Goal: Task Accomplishment & Management: Complete application form

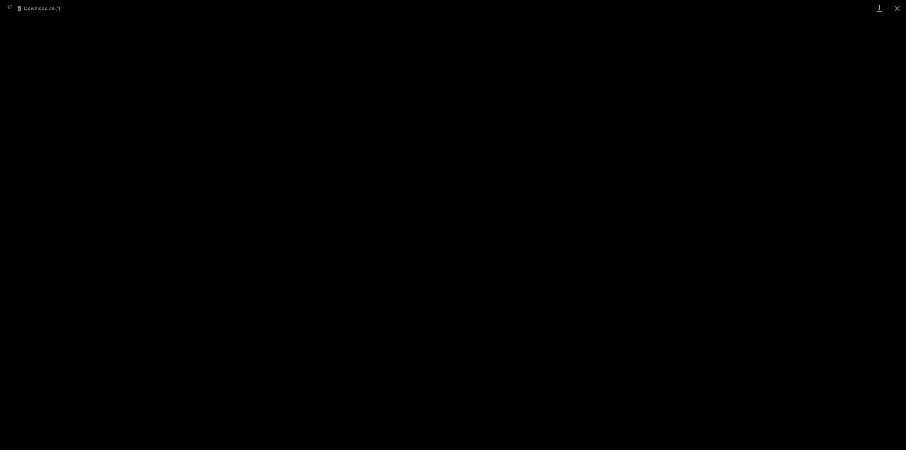
scroll to position [152, 0]
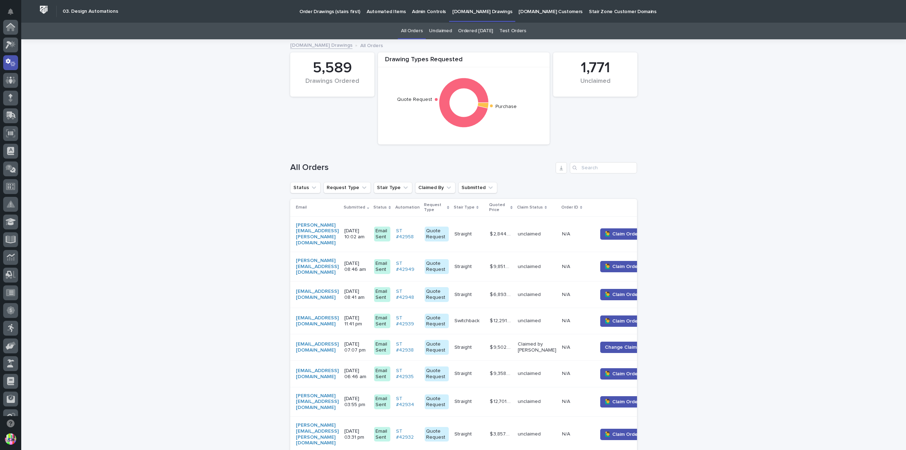
scroll to position [152, 0]
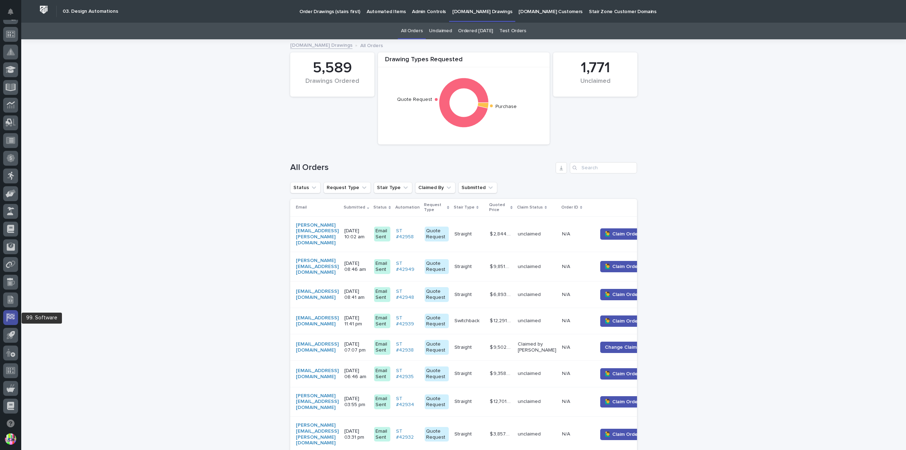
click at [16, 317] on div at bounding box center [10, 317] width 15 height 15
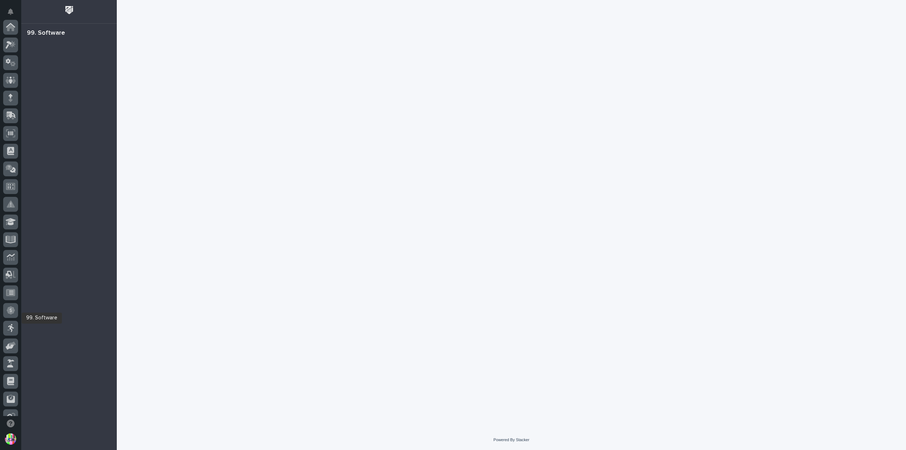
scroll to position [152, 0]
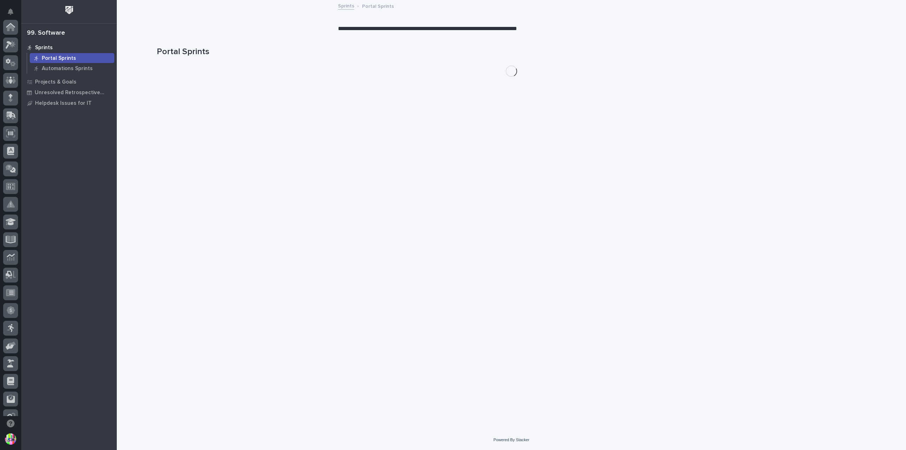
scroll to position [152, 0]
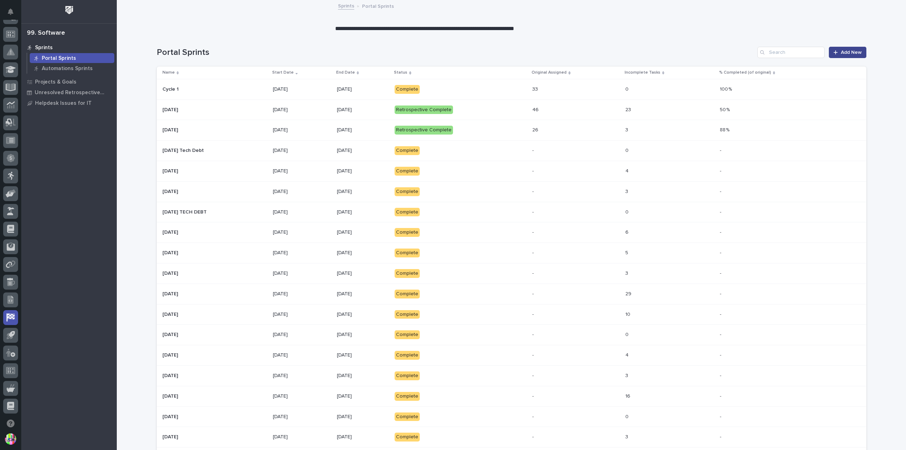
click at [843, 49] on link "Add New" at bounding box center [847, 52] width 37 height 11
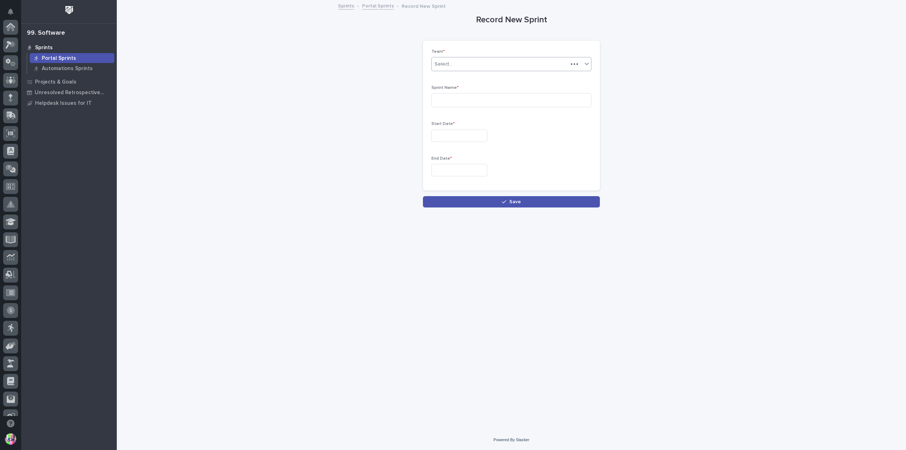
scroll to position [152, 0]
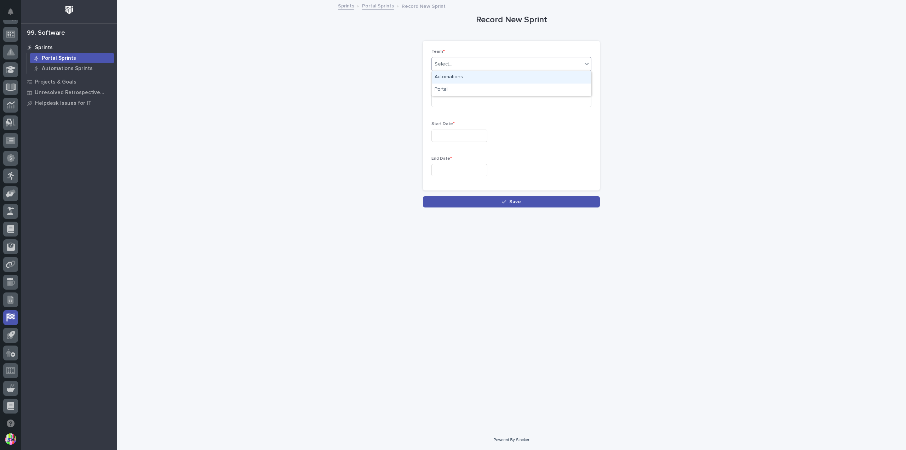
click at [466, 59] on div "Select..." at bounding box center [507, 64] width 150 height 12
click at [469, 86] on div "Portal" at bounding box center [511, 90] width 159 height 12
click at [467, 99] on input at bounding box center [512, 100] width 160 height 14
type input "Cycle 2"
click at [464, 140] on input "text" at bounding box center [460, 136] width 56 height 12
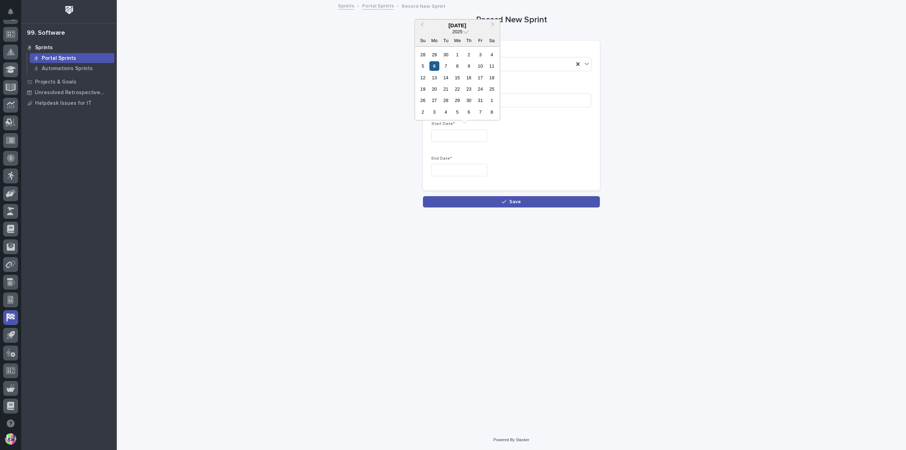
click at [435, 69] on div "6" at bounding box center [435, 66] width 10 height 10
type input "**********"
click at [474, 165] on input "text" at bounding box center [460, 170] width 56 height 12
click at [483, 113] on div "17" at bounding box center [481, 112] width 10 height 10
type input "**********"
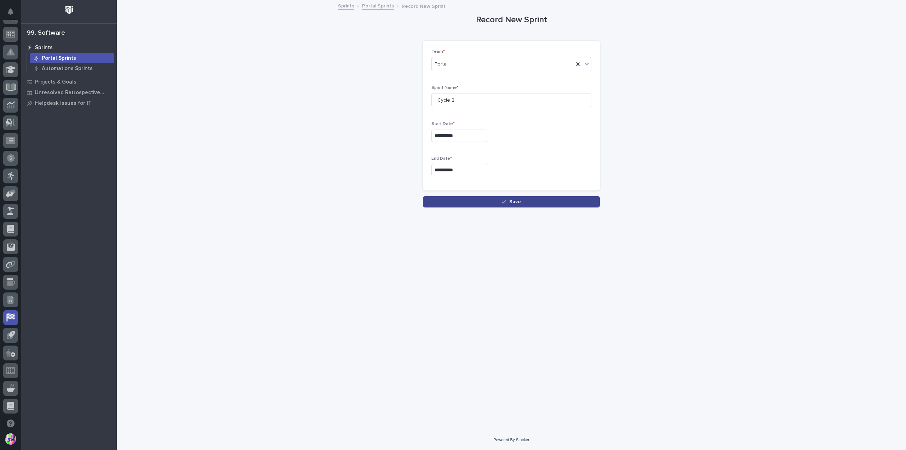
click at [513, 200] on span "Save" at bounding box center [515, 201] width 12 height 5
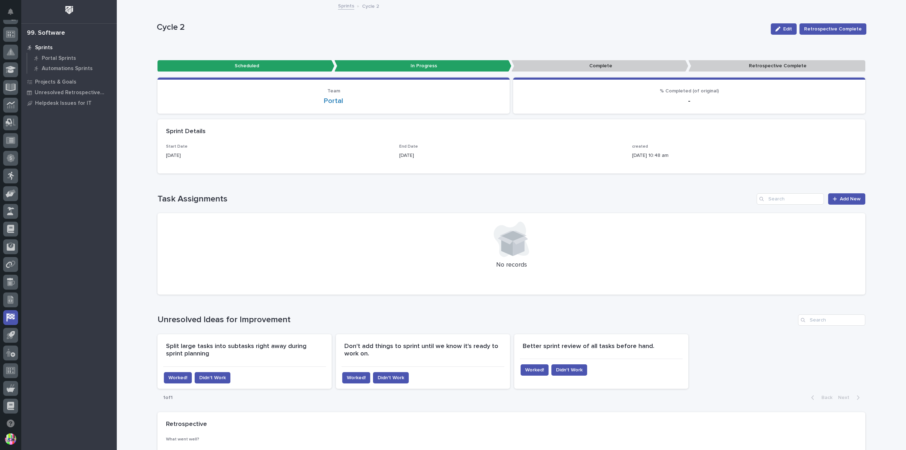
scroll to position [106, 0]
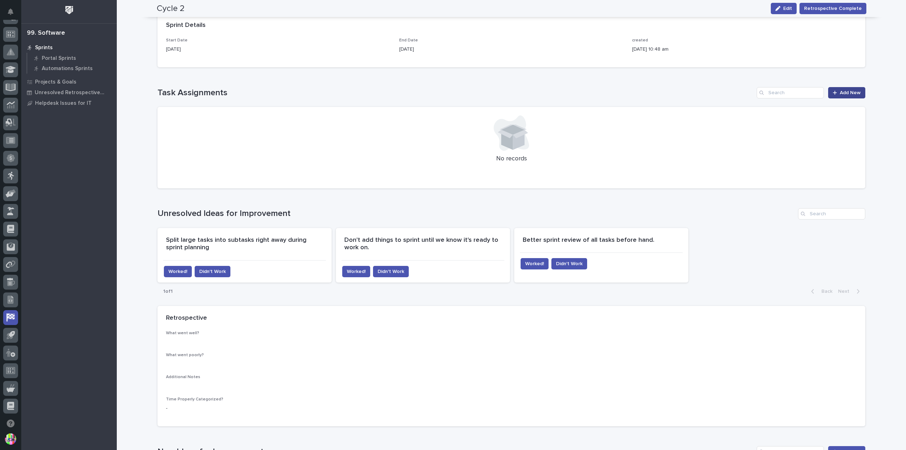
click at [860, 91] on link "Add New" at bounding box center [846, 92] width 37 height 11
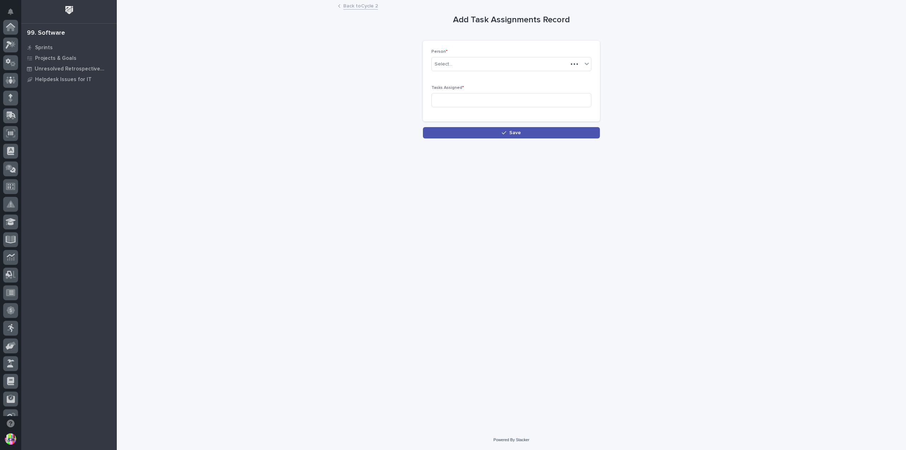
scroll to position [152, 0]
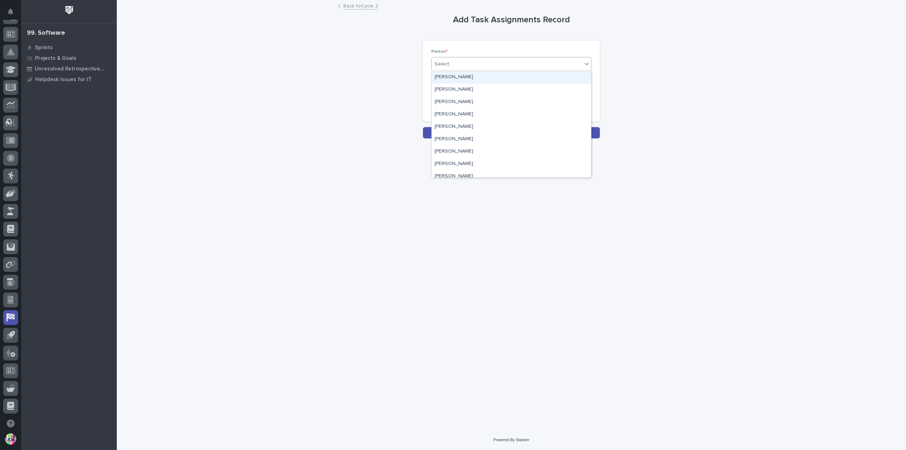
click at [477, 66] on div "Select..." at bounding box center [507, 64] width 150 height 12
click at [462, 151] on div "Matt Hall" at bounding box center [511, 151] width 159 height 12
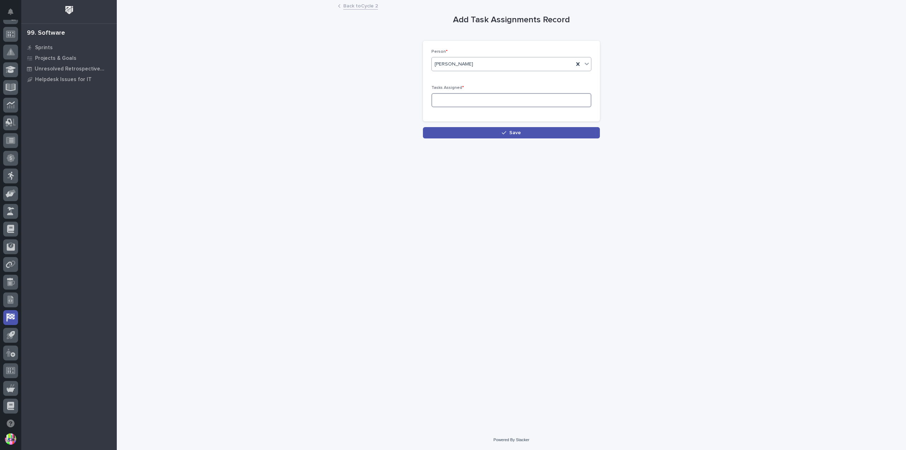
click at [457, 100] on input at bounding box center [512, 100] width 160 height 14
type input "12"
click at [504, 136] on button "Save" at bounding box center [511, 132] width 177 height 11
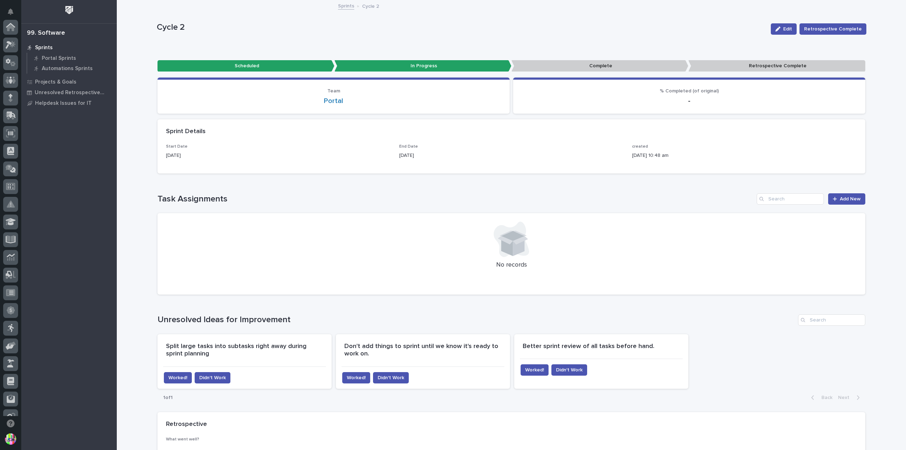
scroll to position [152, 0]
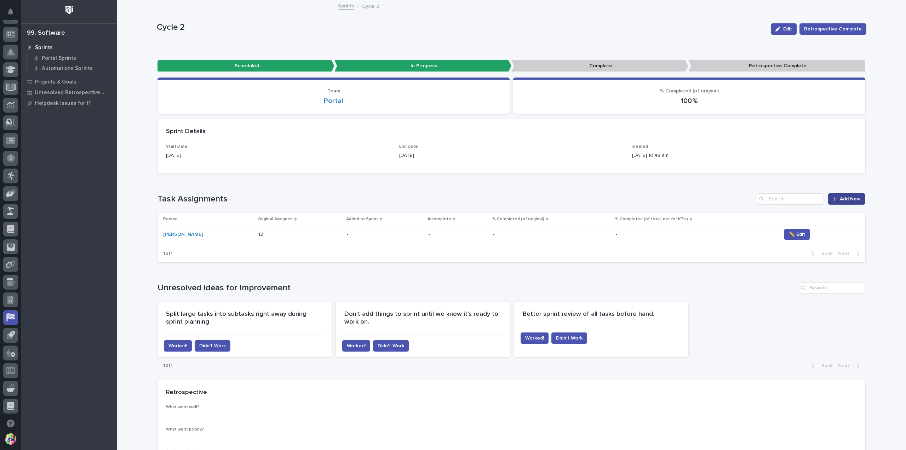
click at [855, 199] on span "Add New" at bounding box center [850, 198] width 21 height 5
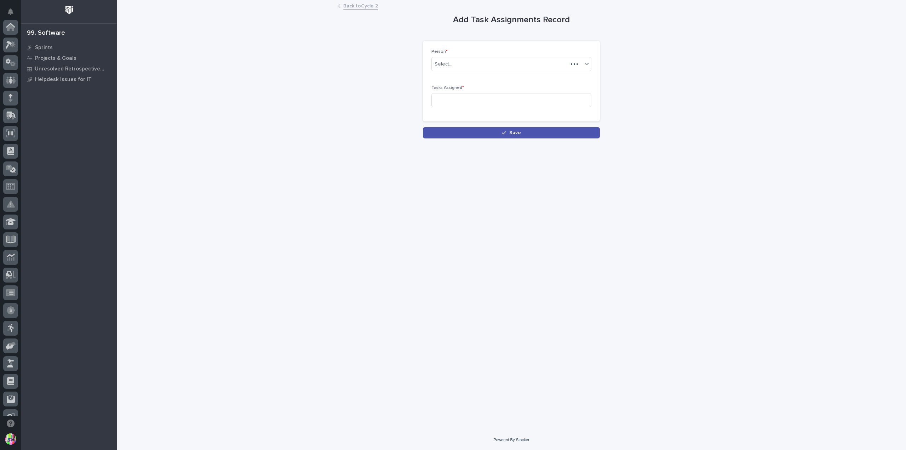
scroll to position [152, 0]
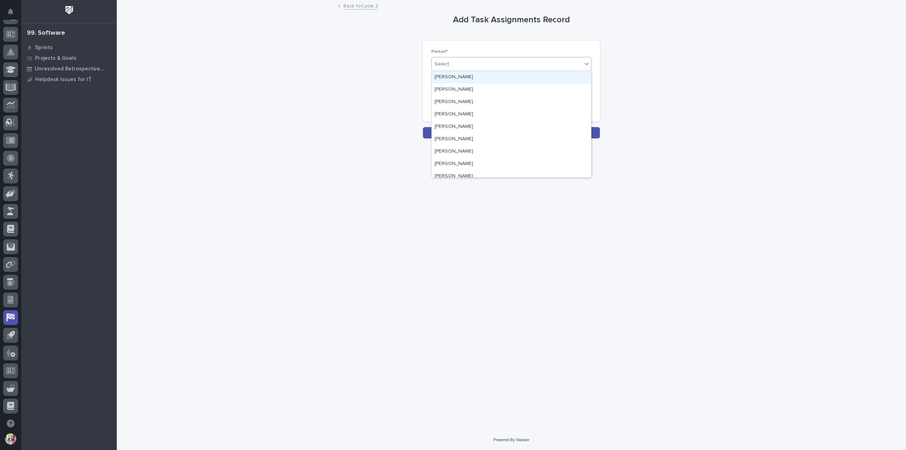
click at [468, 62] on div "Select..." at bounding box center [507, 64] width 150 height 12
click at [463, 125] on div "Madhav Neupane" at bounding box center [511, 127] width 159 height 12
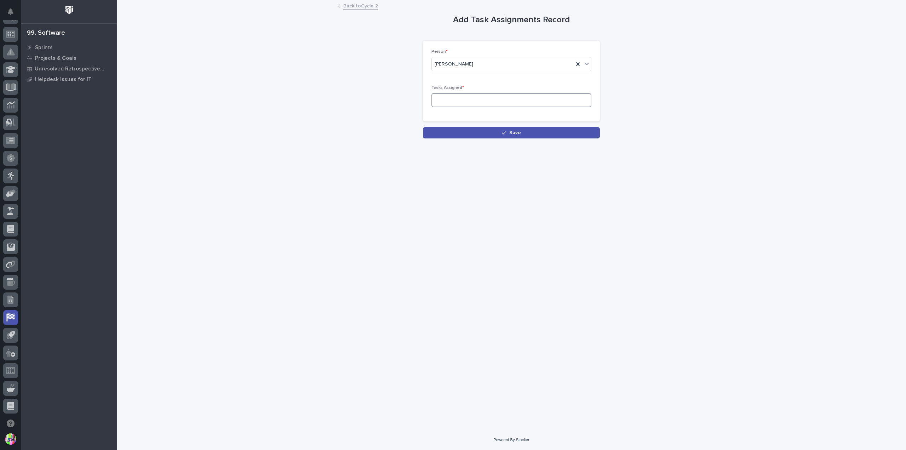
click at [456, 101] on input at bounding box center [512, 100] width 160 height 14
type input "4"
click at [511, 130] on span "Save" at bounding box center [515, 132] width 12 height 5
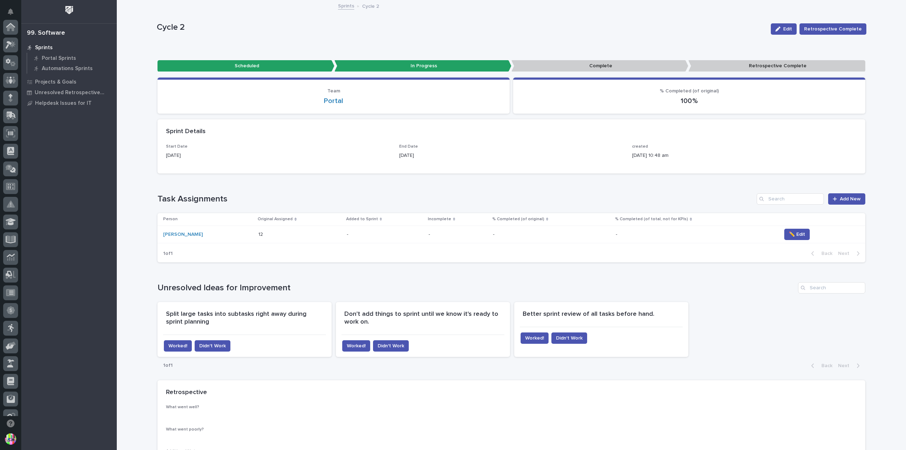
scroll to position [152, 0]
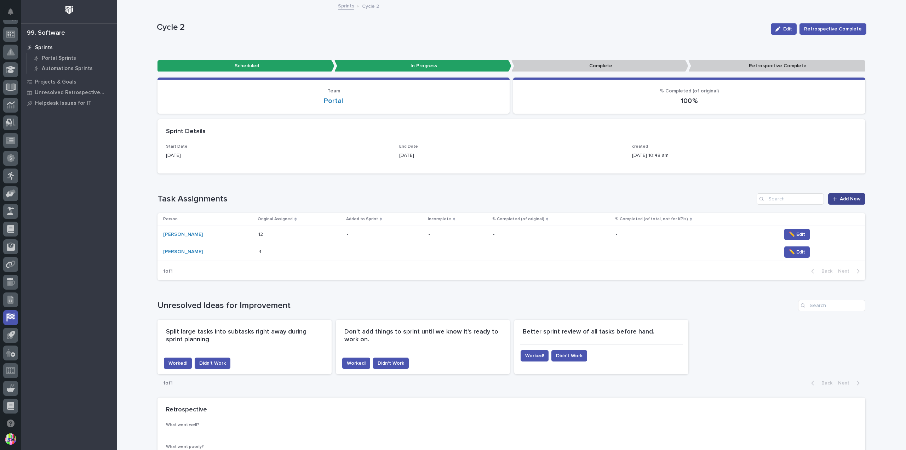
click at [850, 194] on link "Add New" at bounding box center [846, 198] width 37 height 11
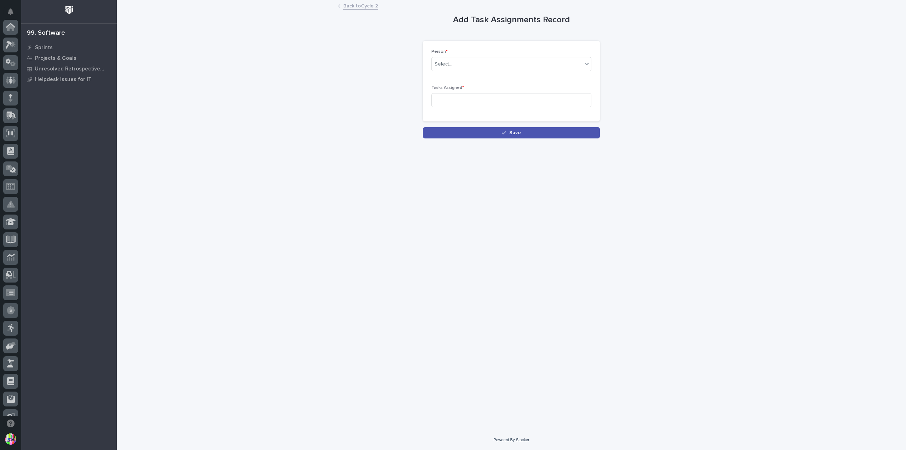
scroll to position [152, 0]
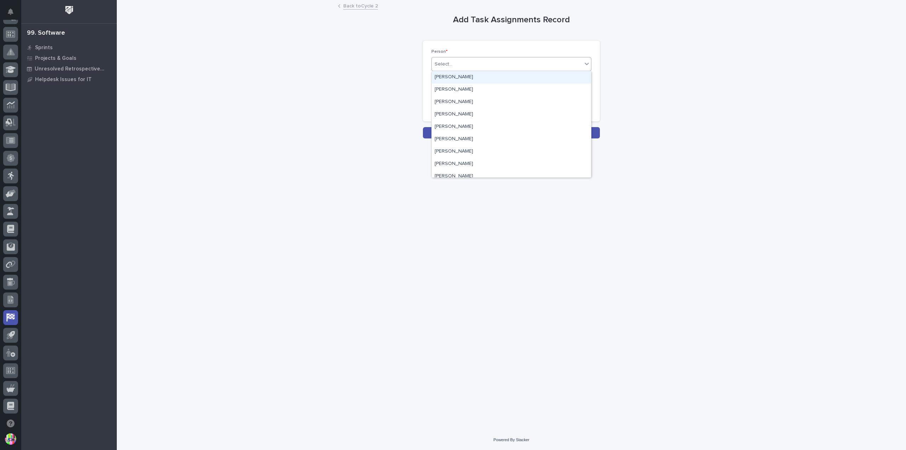
click at [463, 63] on div "Select..." at bounding box center [507, 64] width 150 height 12
click at [458, 113] on div "Jon Miller" at bounding box center [511, 114] width 159 height 12
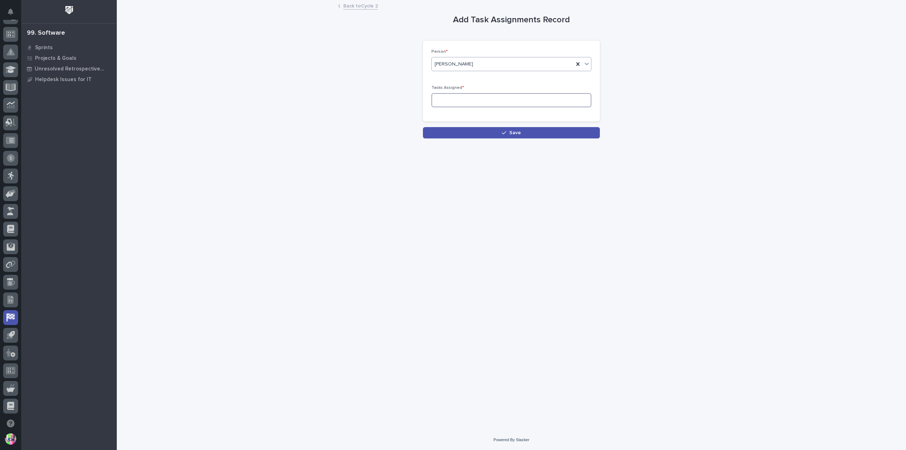
click at [458, 104] on input at bounding box center [512, 100] width 160 height 14
type input "3"
click at [491, 130] on button "Save" at bounding box center [511, 132] width 177 height 11
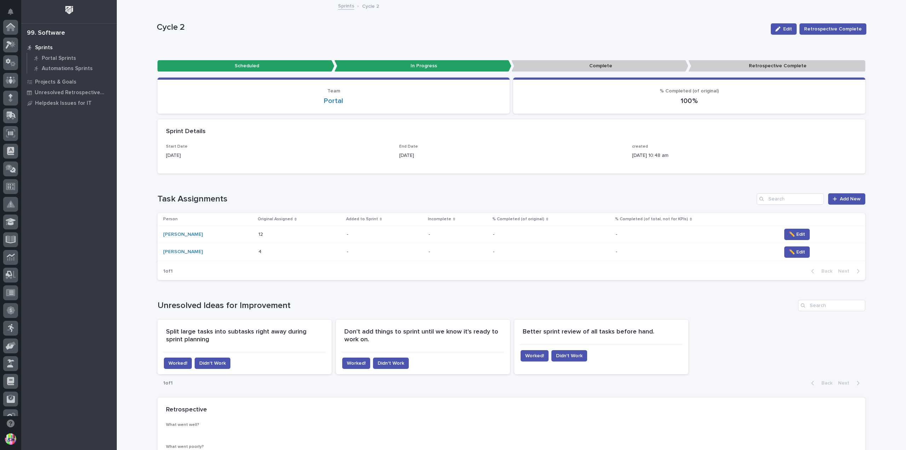
scroll to position [152, 0]
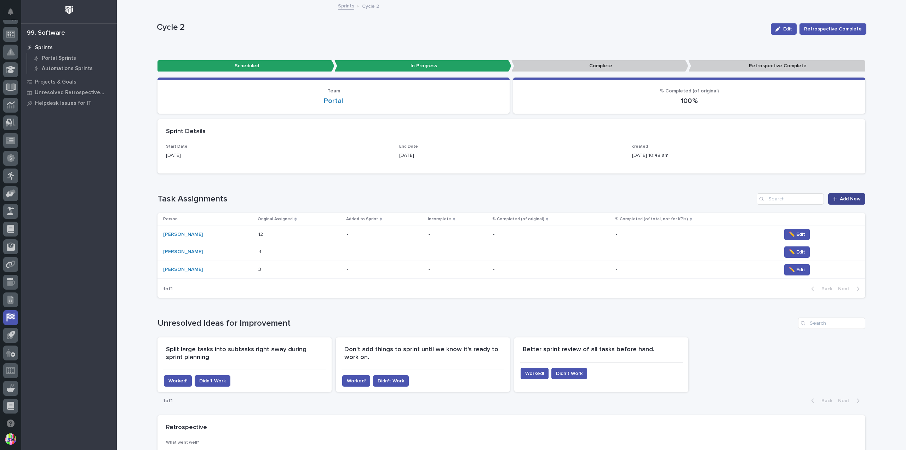
click at [839, 193] on link "Add New" at bounding box center [846, 198] width 37 height 11
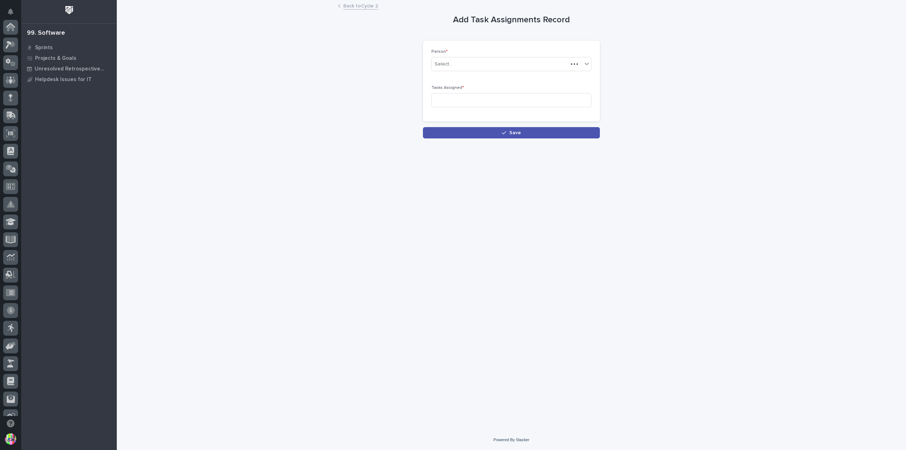
scroll to position [152, 0]
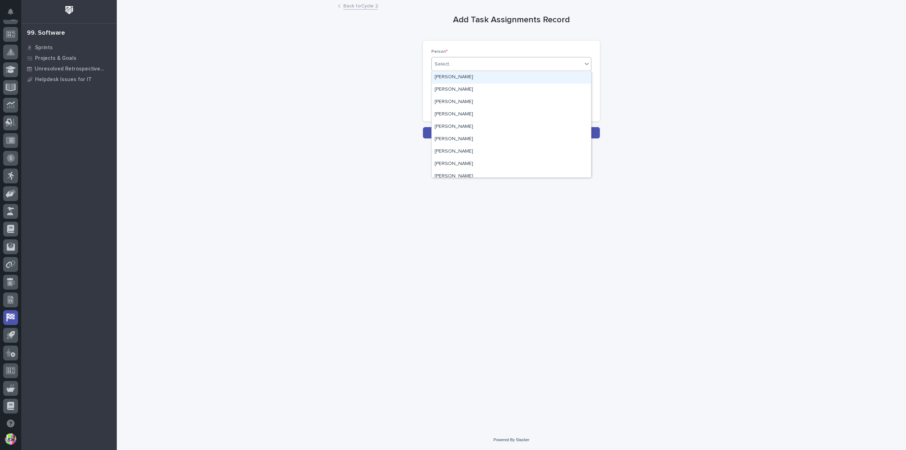
click at [464, 66] on div "Select..." at bounding box center [507, 64] width 150 height 12
click at [462, 86] on div "Jason Miller" at bounding box center [511, 90] width 159 height 12
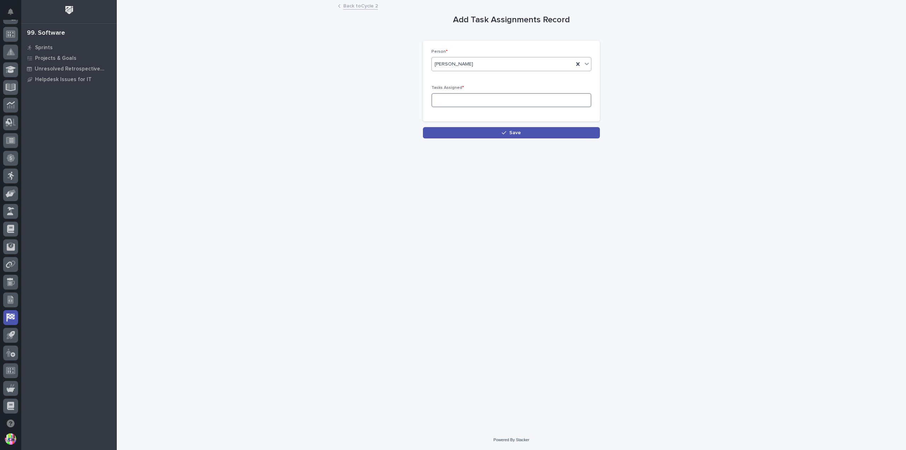
click at [453, 100] on input at bounding box center [512, 100] width 160 height 14
